Goal: Information Seeking & Learning: Learn about a topic

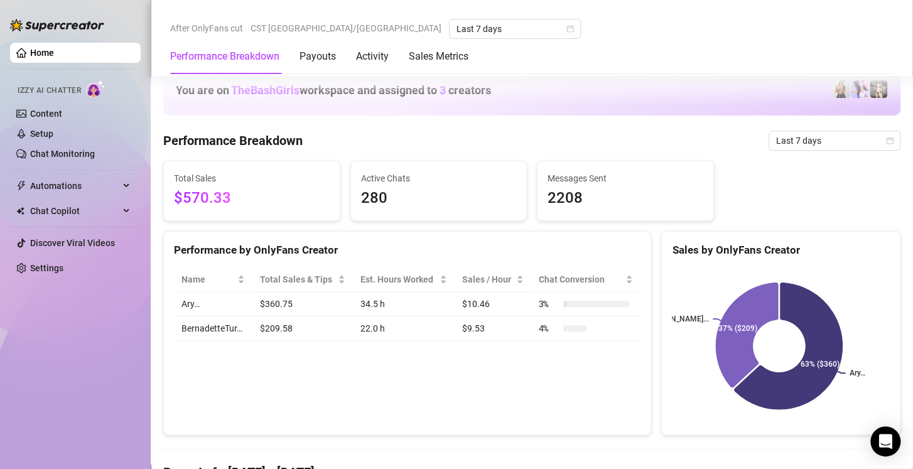
scroll to position [753, 0]
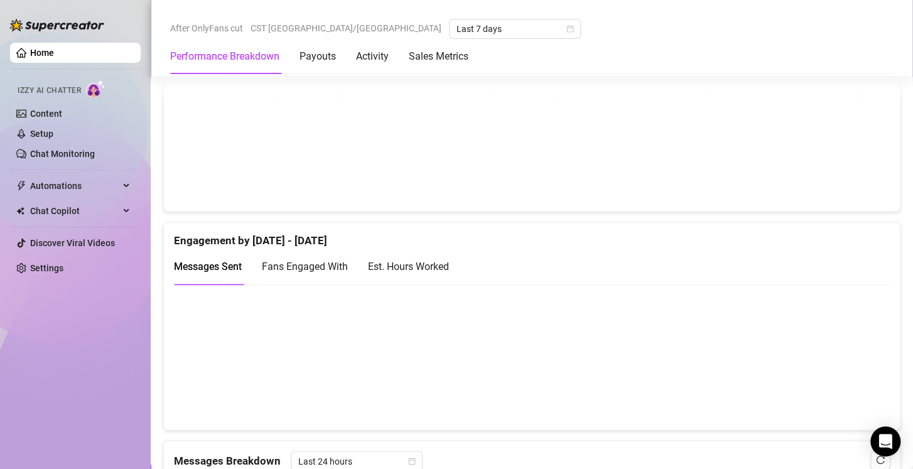
scroll to position [719, 0]
click at [425, 269] on div "Est. Hours Worked" at bounding box center [408, 267] width 81 height 16
click at [334, 263] on span "Fans Engaged With" at bounding box center [305, 267] width 86 height 12
click at [420, 269] on div "Est. Hours Worked" at bounding box center [408, 267] width 81 height 16
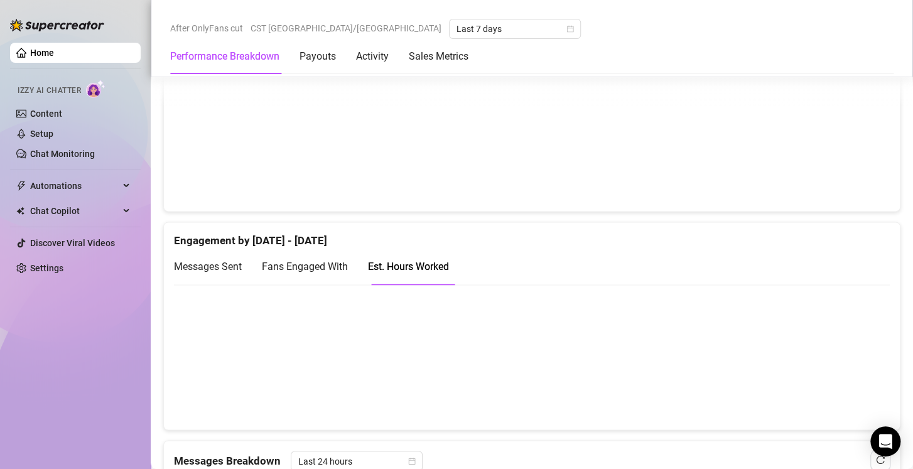
click at [215, 269] on span "Messages Sent" at bounding box center [208, 267] width 68 height 12
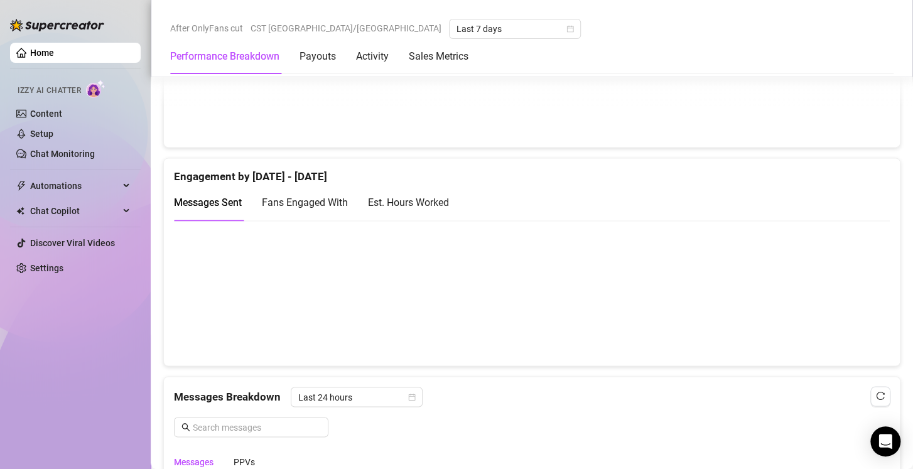
scroll to position [784, 0]
click at [435, 200] on div "Est. Hours Worked" at bounding box center [408, 201] width 81 height 16
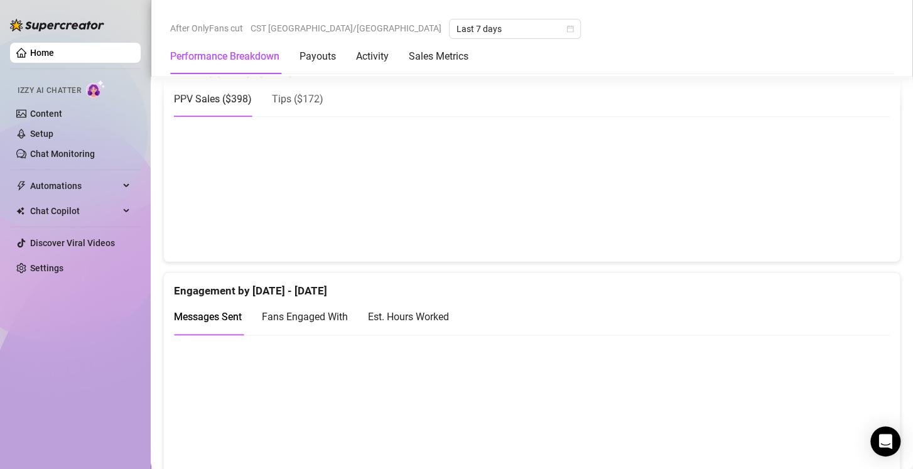
scroll to position [668, 0]
click at [753, 362] on canvas at bounding box center [526, 407] width 705 height 126
click at [432, 318] on div "Est. Hours Worked" at bounding box center [408, 317] width 81 height 16
